Goal: Task Accomplishment & Management: Use online tool/utility

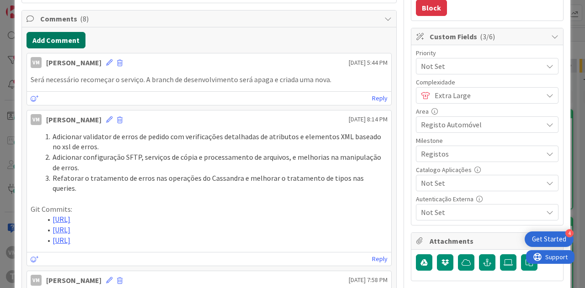
click at [60, 36] on button "Add Comment" at bounding box center [56, 40] width 59 height 16
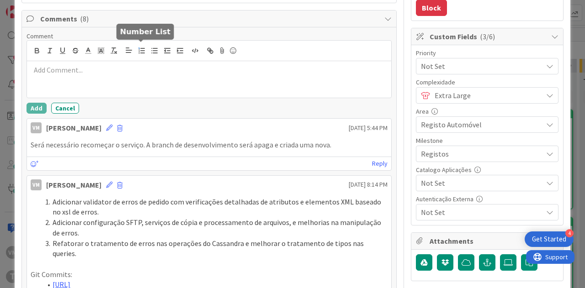
click at [143, 49] on icon "button" at bounding box center [142, 51] width 8 height 8
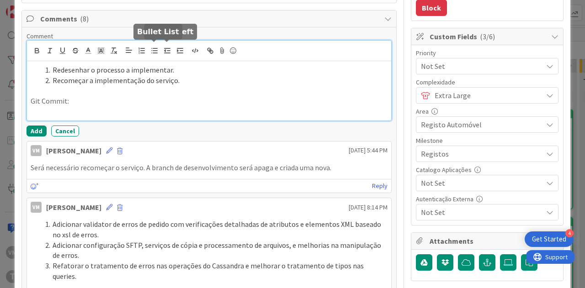
click at [154, 53] on line "button" at bounding box center [155, 53] width 4 height 0
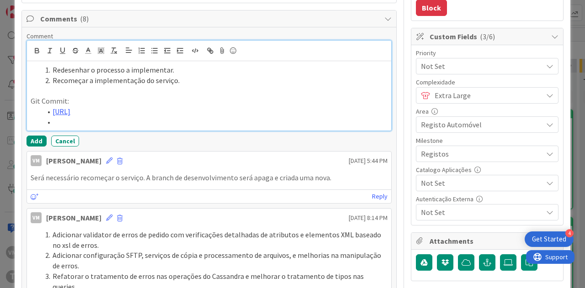
click at [190, 128] on li at bounding box center [215, 122] width 346 height 11
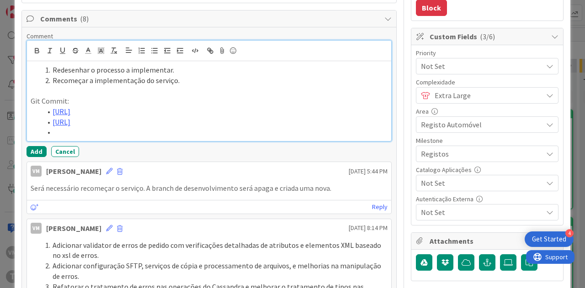
click at [90, 138] on li at bounding box center [215, 132] width 346 height 11
click at [185, 75] on li "Recomeçar a implementação do serviço." at bounding box center [215, 80] width 346 height 11
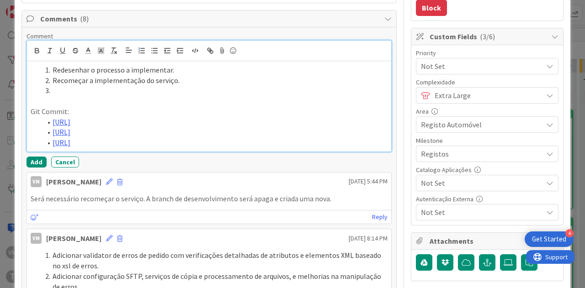
click at [58, 86] on li at bounding box center [215, 90] width 346 height 11
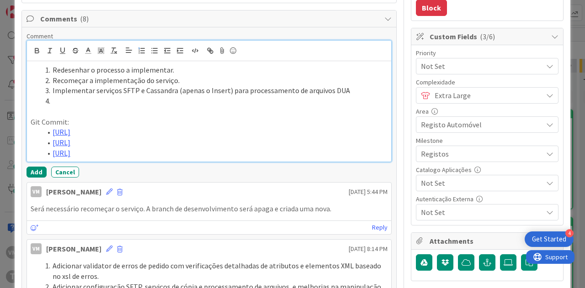
click at [365, 87] on li "Implementar serviços SFTP e Cassandra (apenas o Insert) para processamento de a…" at bounding box center [215, 90] width 346 height 11
click at [250, 96] on li at bounding box center [215, 101] width 346 height 11
click at [84, 106] on p at bounding box center [209, 111] width 357 height 11
click at [83, 99] on li at bounding box center [215, 101] width 346 height 11
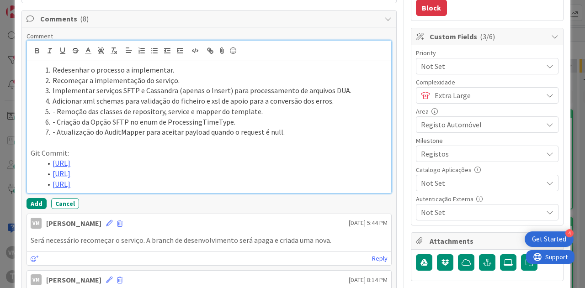
click at [57, 107] on li "- Remoção das classes de repository, service e mapper do template." at bounding box center [215, 111] width 346 height 11
click at [54, 118] on li "- Criação da Opção SFTP no enum de ProcessingTimeType." at bounding box center [215, 122] width 346 height 11
click at [55, 128] on li "- Atualização do AuditMapper para aceitar payload quando o request é null." at bounding box center [215, 132] width 346 height 11
click at [289, 128] on li "Atualização do AuditMapper para aceitar payload quando o request é null." at bounding box center [215, 132] width 346 height 11
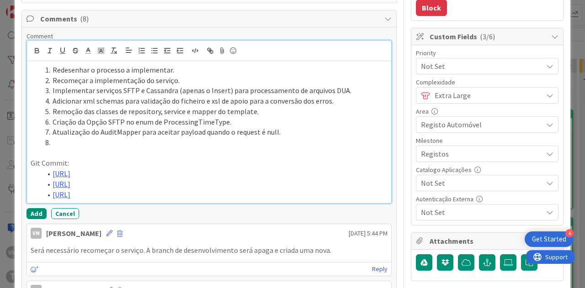
click at [72, 148] on p at bounding box center [209, 153] width 357 height 11
click at [73, 138] on li at bounding box center [215, 143] width 346 height 11
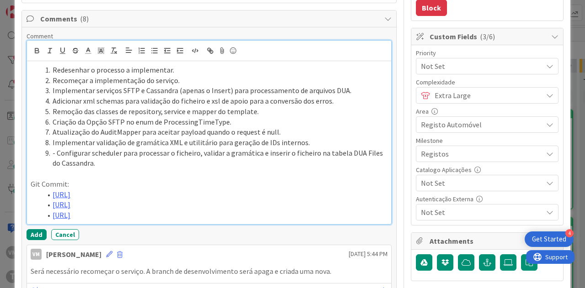
click at [53, 153] on li "- Configurar scheduler para processar o ficheiro, validar a gramática e inserir…" at bounding box center [215, 158] width 346 height 21
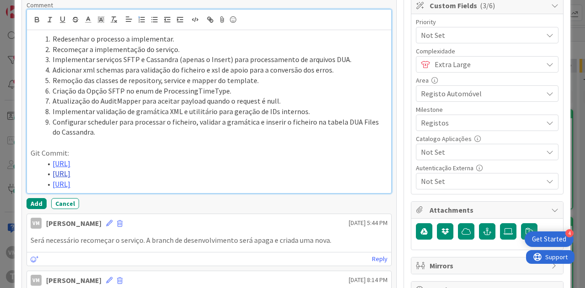
scroll to position [274, 0]
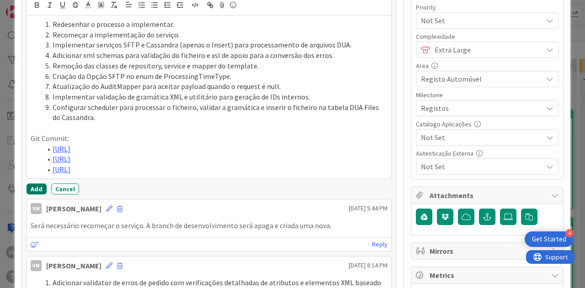
click at [34, 195] on button "Add" at bounding box center [37, 189] width 20 height 11
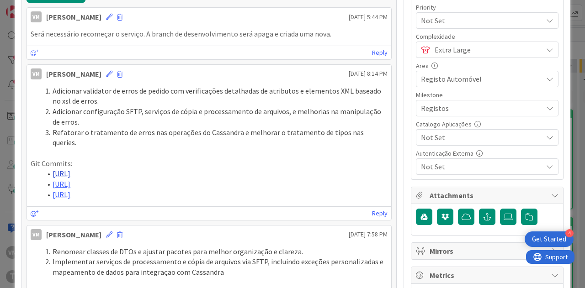
type textarea "x"
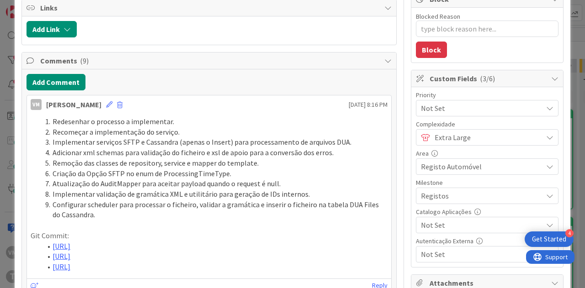
scroll to position [183, 0]
